Goal: Task Accomplishment & Management: Use online tool/utility

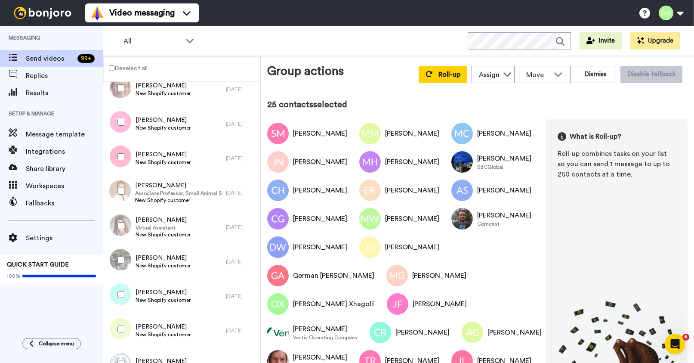
scroll to position [746, 0]
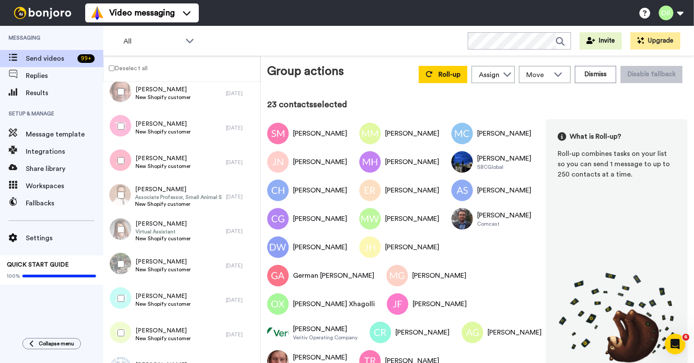
click at [122, 129] on div at bounding box center [119, 126] width 31 height 30
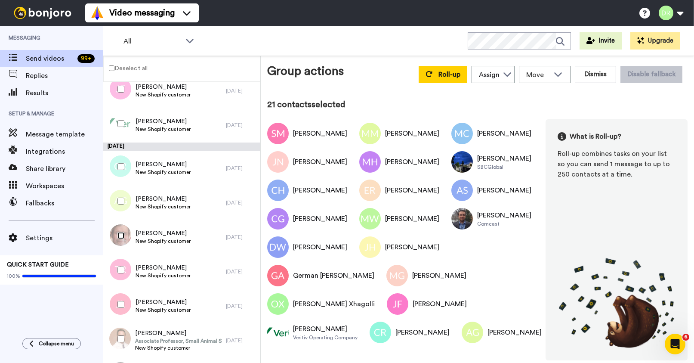
scroll to position [601, 0]
click at [123, 171] on div at bounding box center [119, 167] width 31 height 30
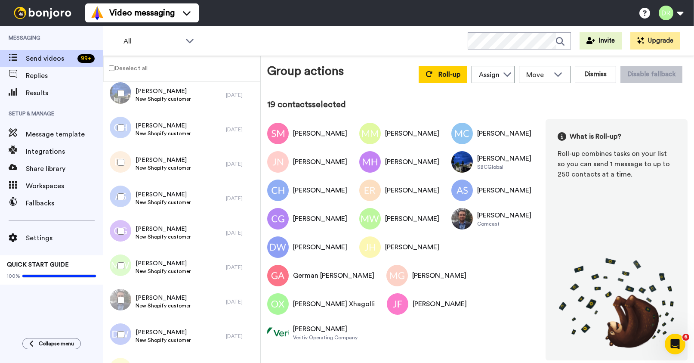
scroll to position [0, 0]
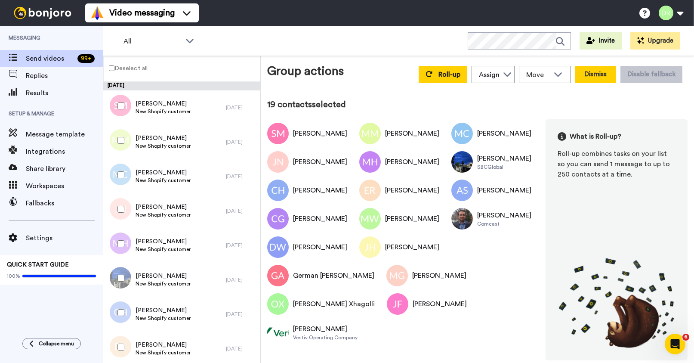
click at [590, 76] on button "Dismiss" at bounding box center [595, 74] width 41 height 17
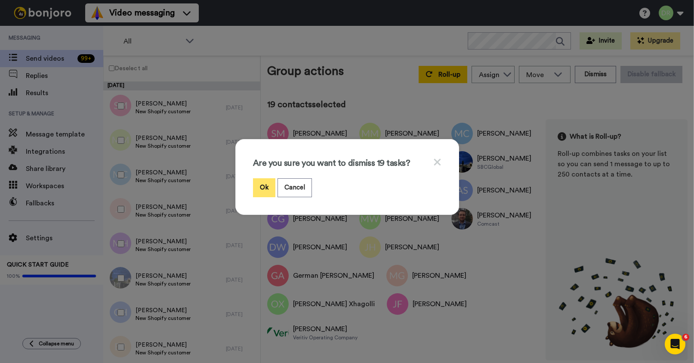
click at [259, 185] on button "Ok" at bounding box center [264, 187] width 22 height 18
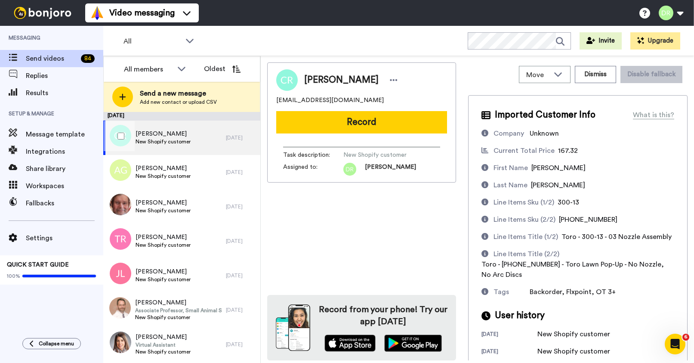
click at [172, 133] on span "[PERSON_NAME]" at bounding box center [163, 133] width 55 height 9
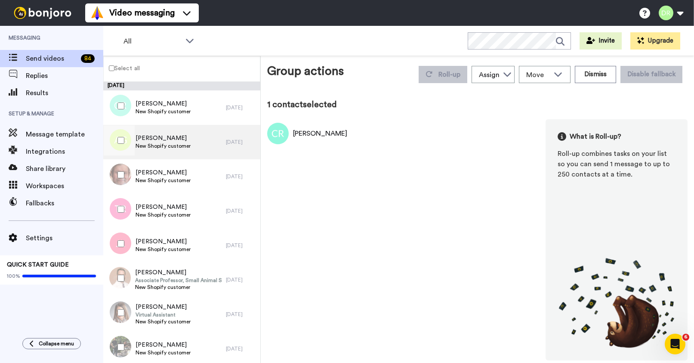
click at [164, 148] on span "New Shopify customer" at bounding box center [163, 145] width 55 height 7
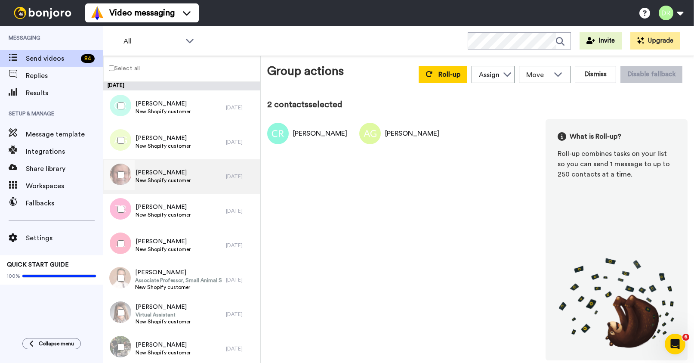
click at [148, 173] on span "[PERSON_NAME]" at bounding box center [163, 172] width 55 height 9
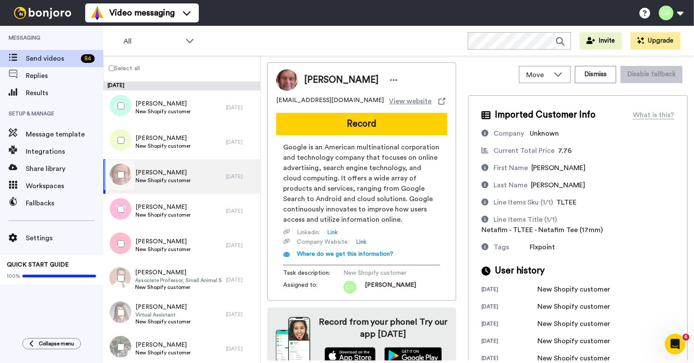
scroll to position [12, 0]
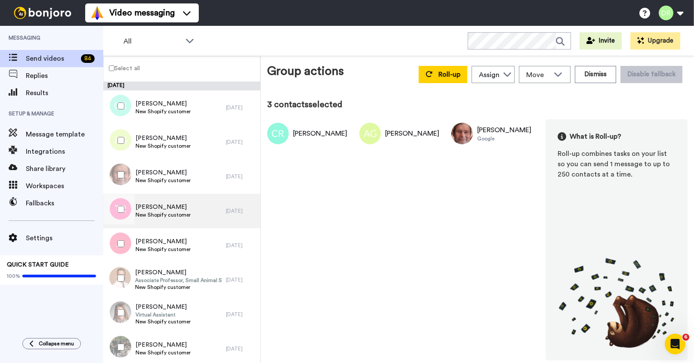
click at [145, 201] on div "[PERSON_NAME] New Shopify customer" at bounding box center [164, 211] width 123 height 34
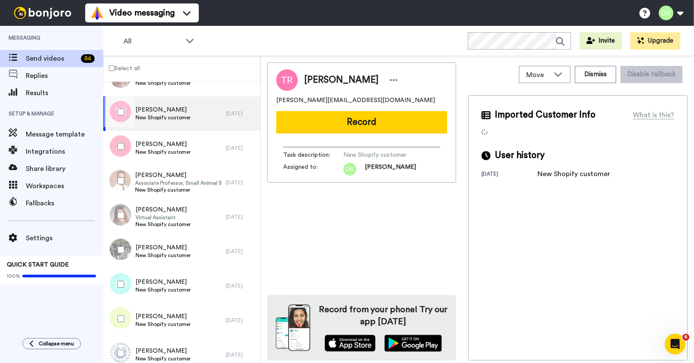
scroll to position [100, 0]
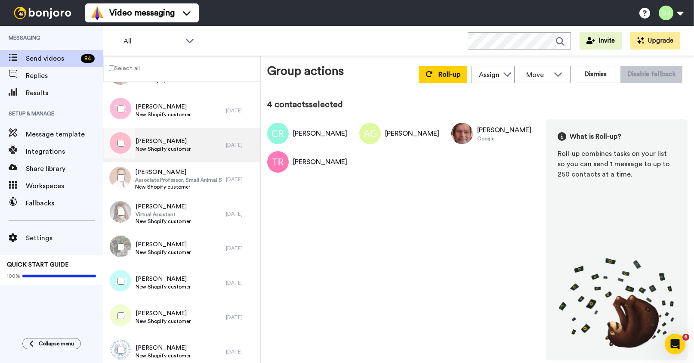
click at [167, 147] on span "New Shopify customer" at bounding box center [163, 148] width 55 height 7
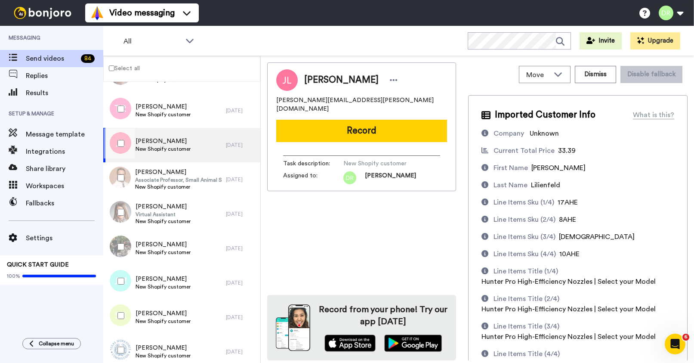
scroll to position [82, 0]
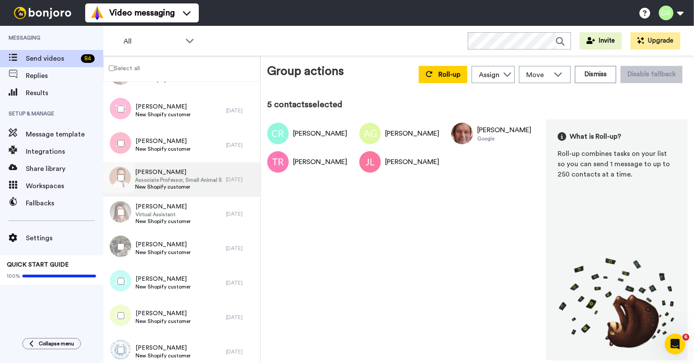
click at [151, 172] on span "[PERSON_NAME]" at bounding box center [178, 172] width 86 height 9
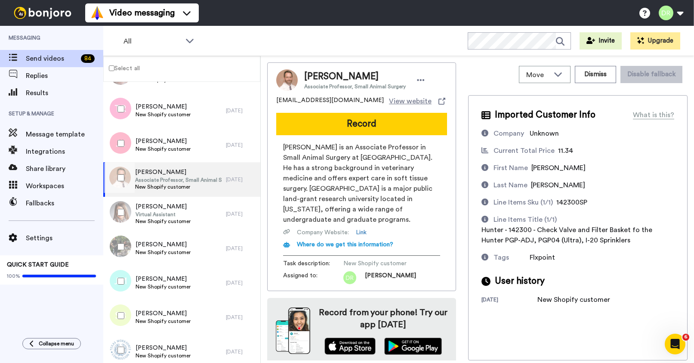
scroll to position [3, 0]
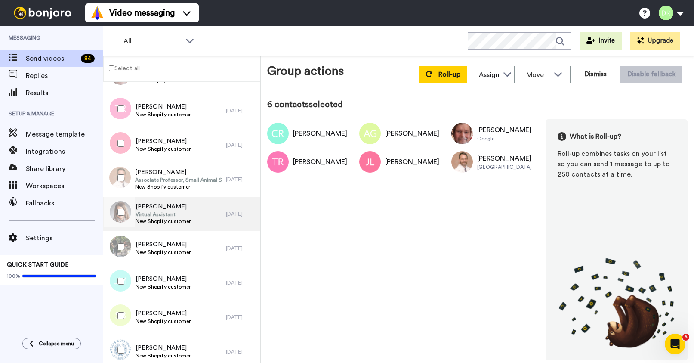
click at [154, 213] on span "Virtual Assistant" at bounding box center [163, 214] width 55 height 7
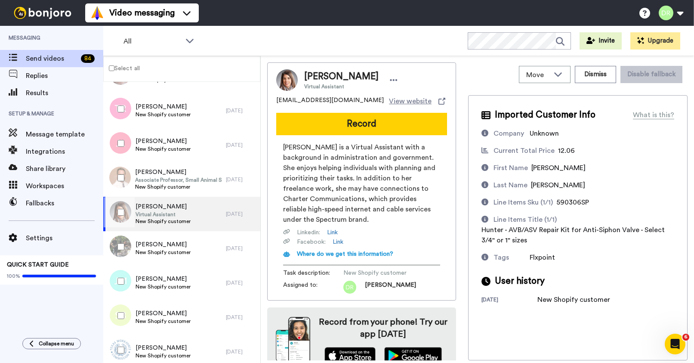
scroll to position [12, 0]
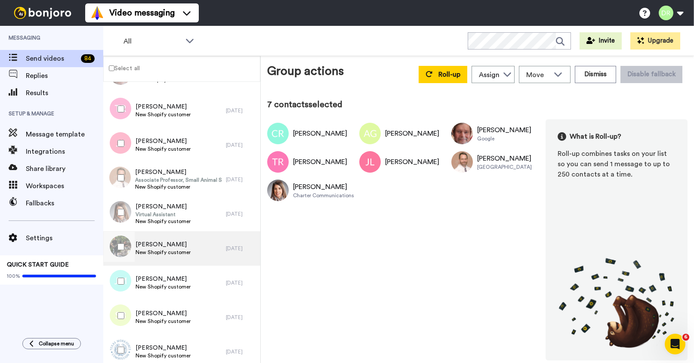
click at [150, 247] on span "[PERSON_NAME]" at bounding box center [163, 244] width 55 height 9
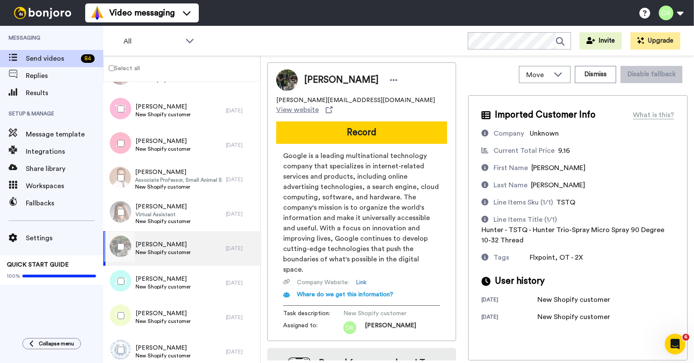
scroll to position [34, 0]
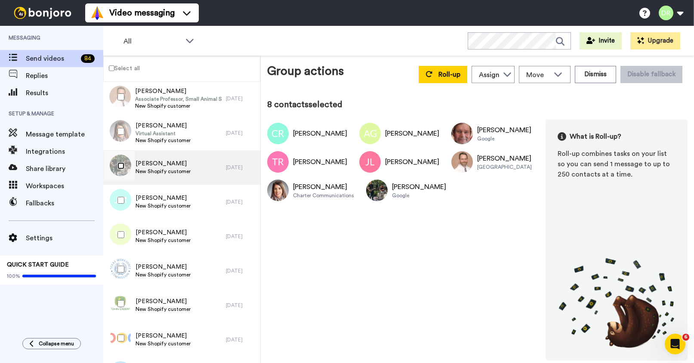
scroll to position [201, 0]
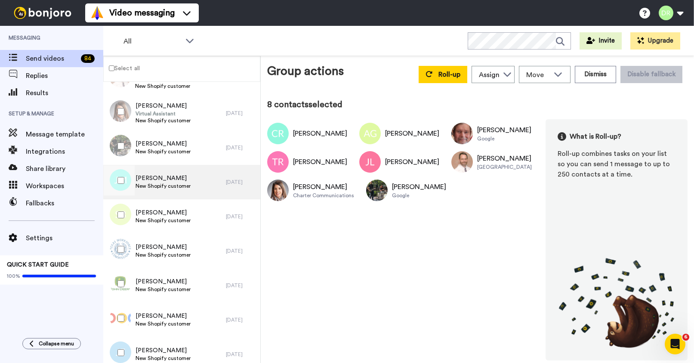
click at [182, 181] on span "[PERSON_NAME]" at bounding box center [163, 178] width 55 height 9
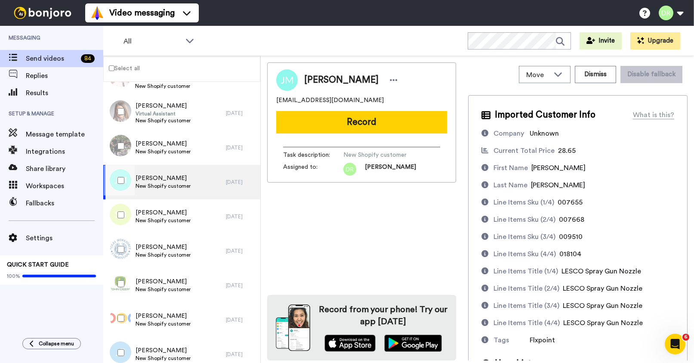
scroll to position [40, 0]
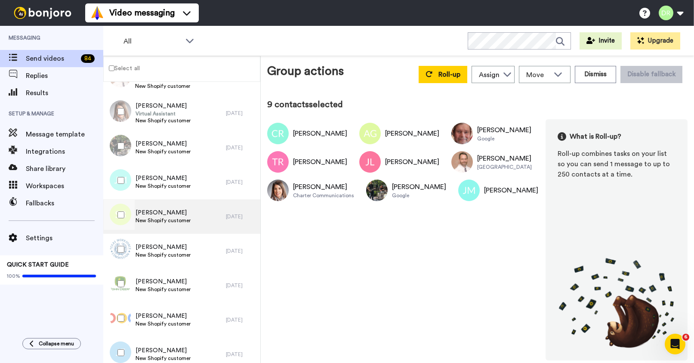
click at [155, 215] on span "[PERSON_NAME]" at bounding box center [163, 212] width 55 height 9
